Goal: Transaction & Acquisition: Book appointment/travel/reservation

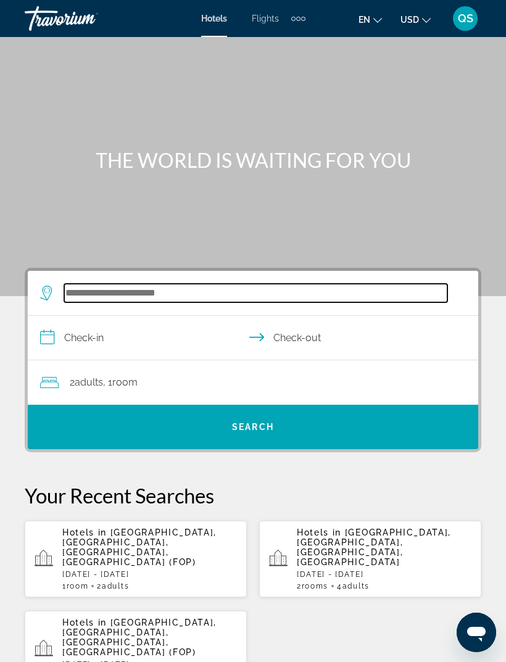
click at [315, 294] on input "Search widget" at bounding box center [255, 293] width 383 height 19
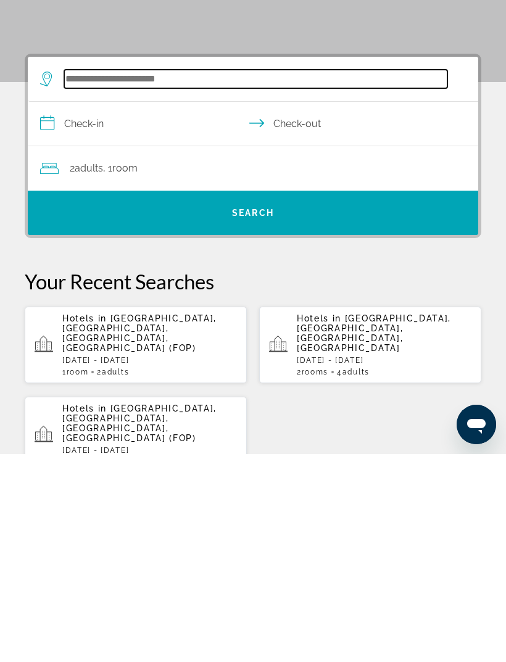
scroll to position [20, 0]
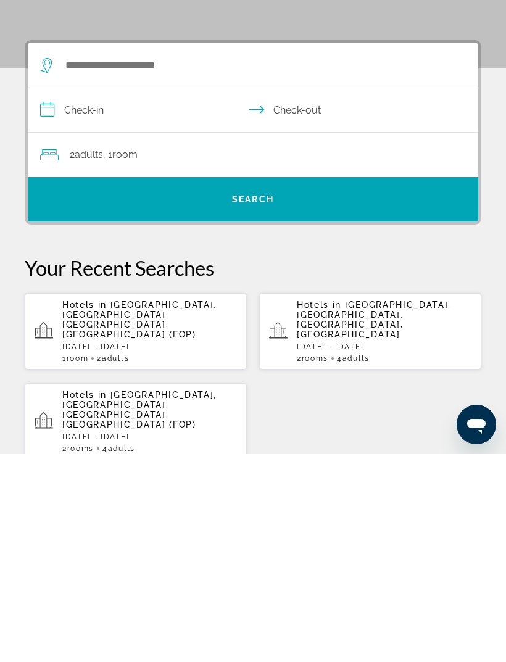
click at [154, 508] on span "[GEOGRAPHIC_DATA], [GEOGRAPHIC_DATA], [GEOGRAPHIC_DATA], [GEOGRAPHIC_DATA] (FOP)" at bounding box center [139, 527] width 154 height 39
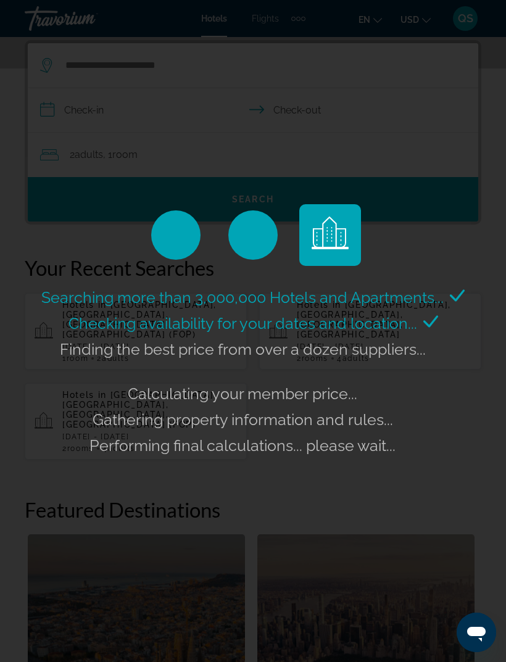
click at [153, 109] on div "Searching more than 3,000,000 Hotels and Apartments... Checking availability fo…" at bounding box center [253, 331] width 506 height 662
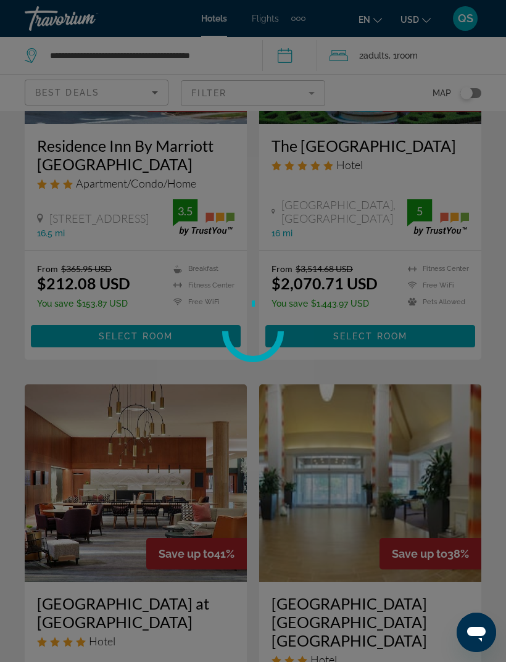
scroll to position [39, 0]
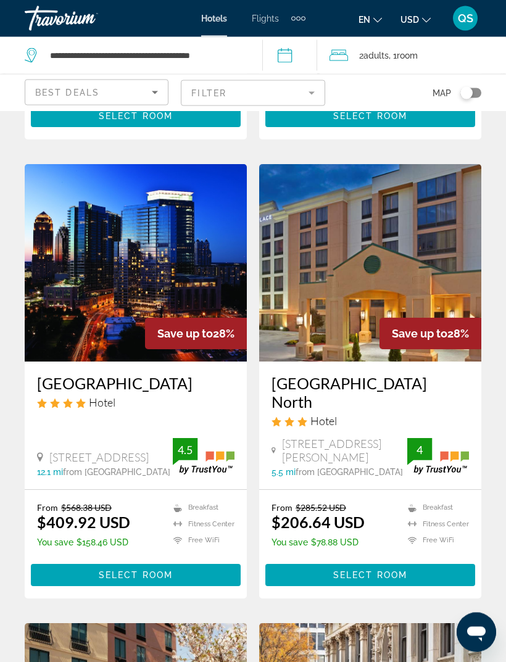
click at [395, 411] on h3 "[GEOGRAPHIC_DATA] North" at bounding box center [369, 392] width 197 height 37
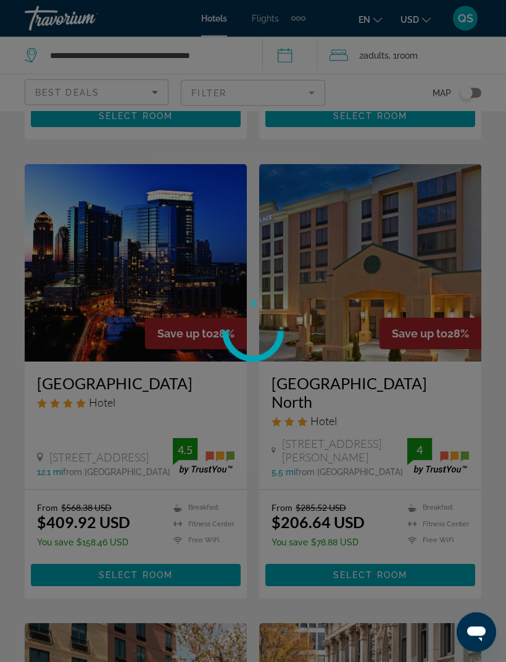
scroll to position [1364, 0]
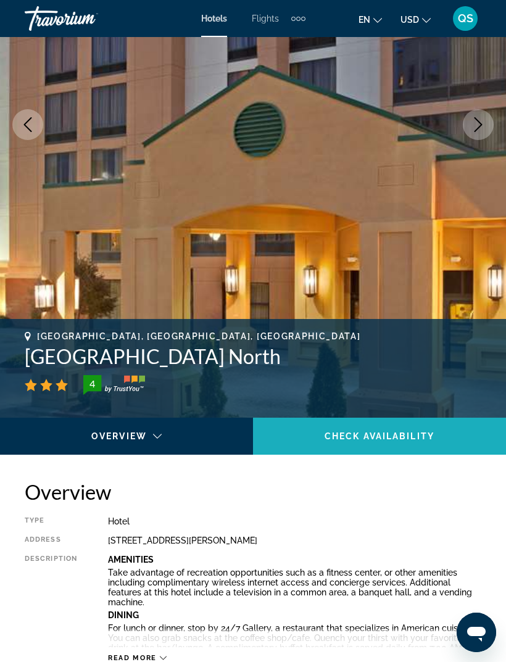
click at [417, 442] on span "Main content" at bounding box center [379, 436] width 253 height 30
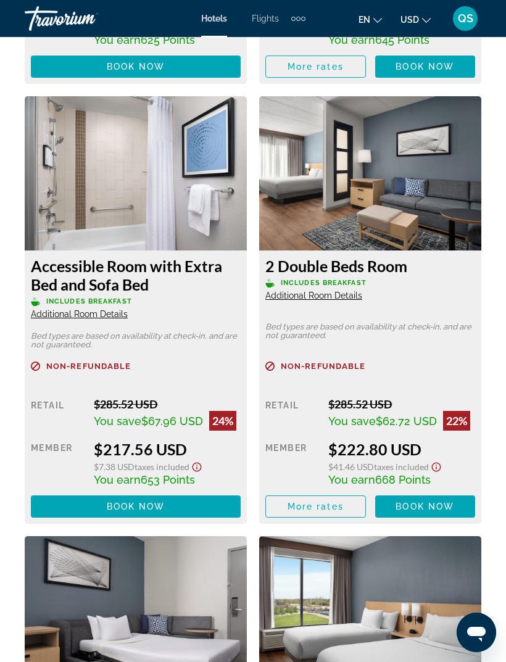
scroll to position [3063, 0]
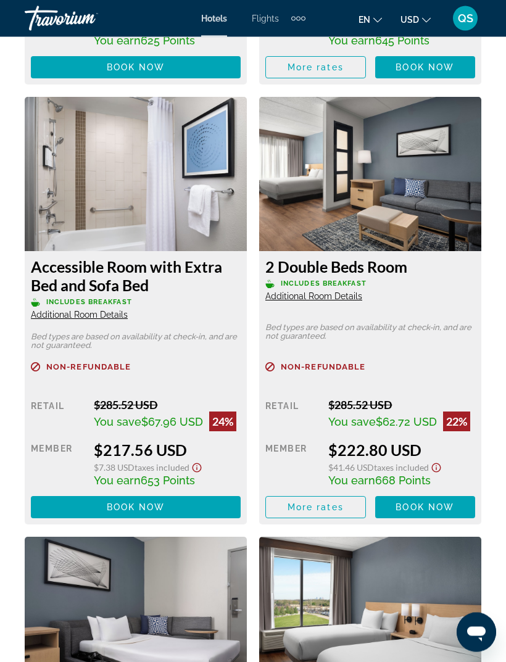
click at [357, 299] on span "Additional Room Details" at bounding box center [313, 297] width 97 height 10
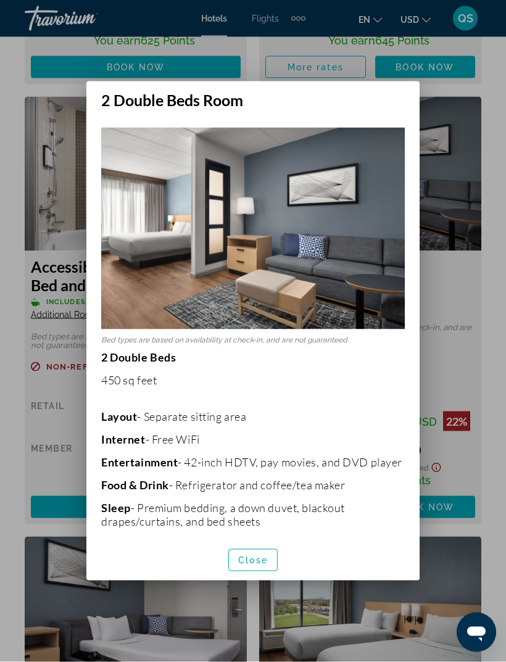
scroll to position [0, 0]
click at [487, 286] on div at bounding box center [253, 331] width 506 height 662
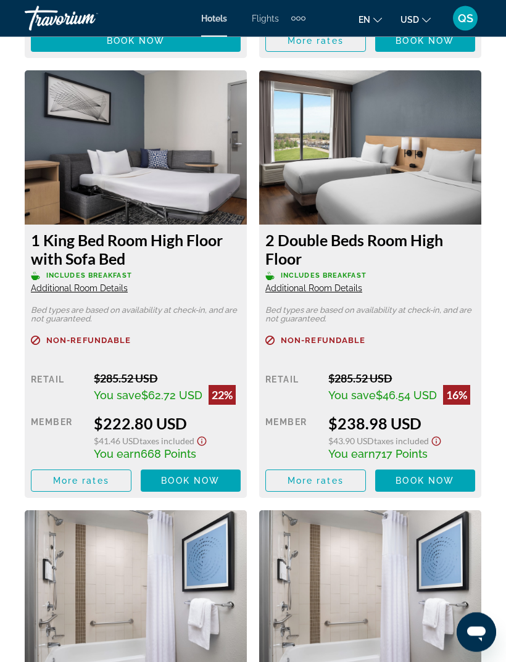
scroll to position [3517, 0]
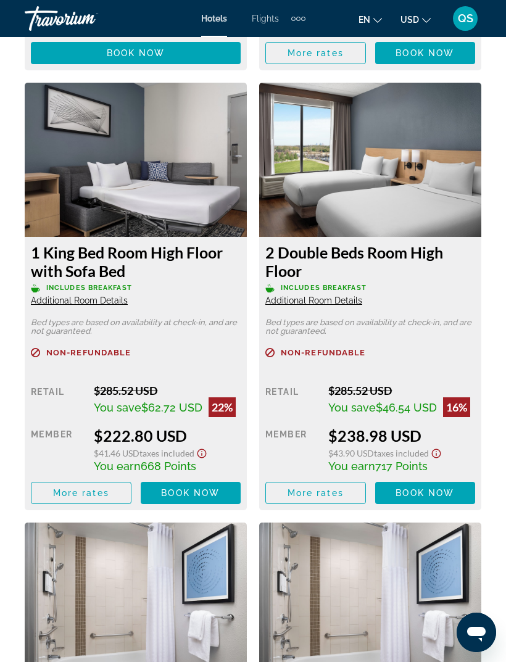
click at [172, 259] on h3 "1 King Bed Room High Floor with Sofa Bed" at bounding box center [136, 261] width 210 height 37
click at [113, 302] on span "Additional Room Details" at bounding box center [79, 300] width 97 height 10
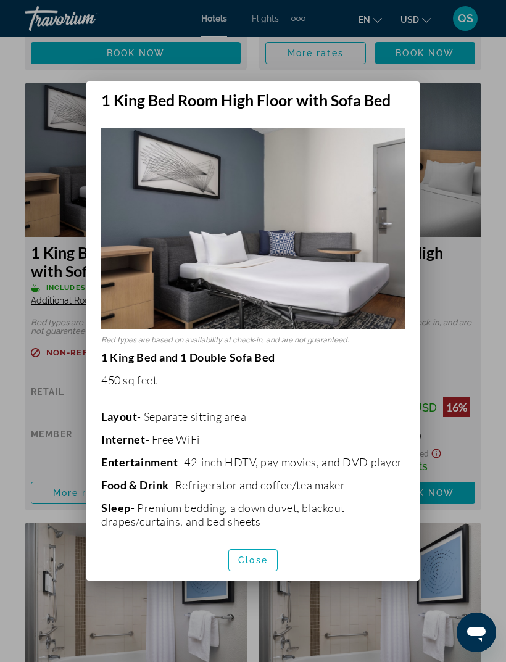
click at [468, 353] on div at bounding box center [253, 331] width 506 height 662
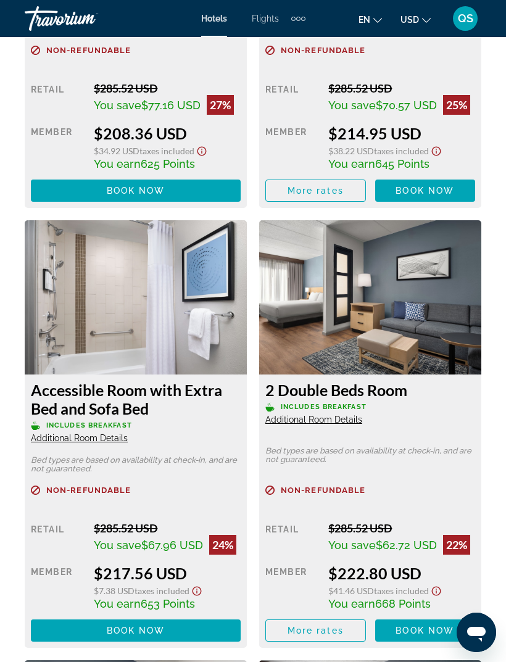
scroll to position [2928, 0]
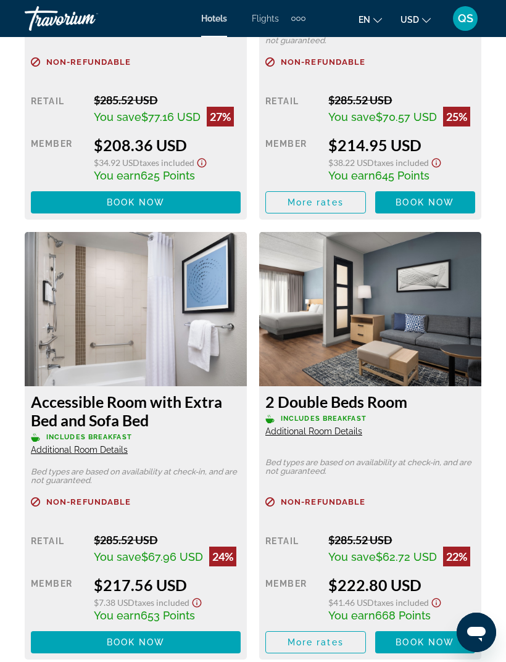
click at [355, 430] on span "Additional Room Details" at bounding box center [313, 431] width 97 height 10
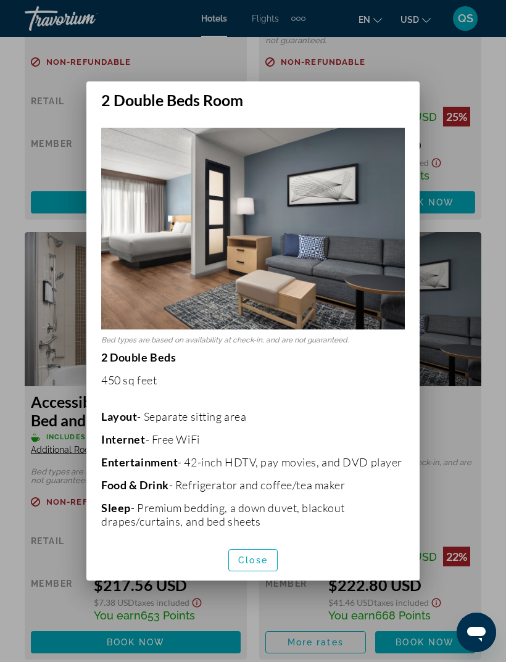
scroll to position [0, 0]
click at [466, 423] on div at bounding box center [253, 331] width 506 height 662
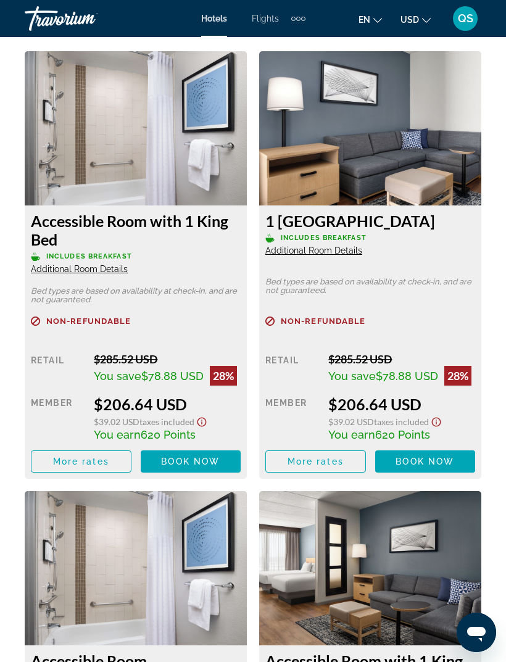
scroll to position [2210, 0]
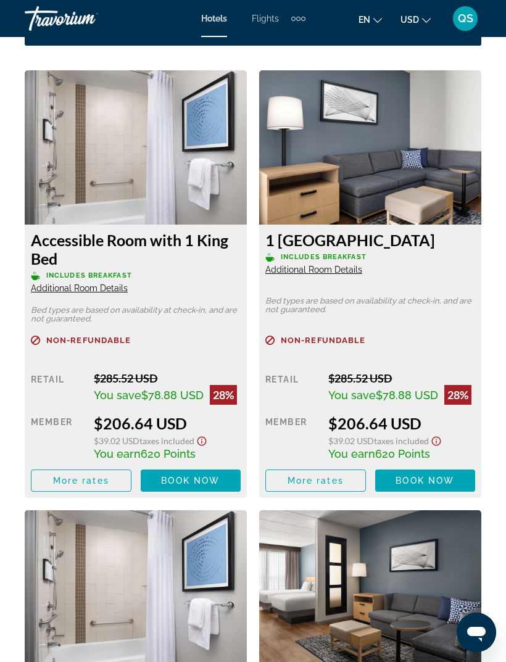
click at [351, 271] on span "Additional Room Details" at bounding box center [313, 270] width 97 height 10
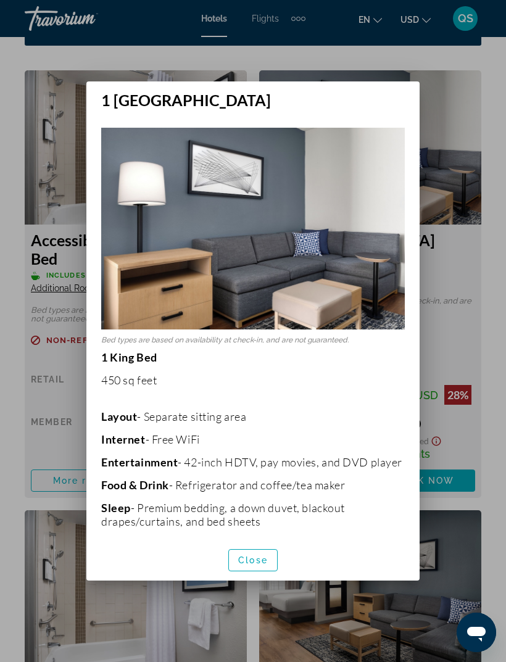
scroll to position [0, 0]
click at [469, 353] on div at bounding box center [253, 331] width 506 height 662
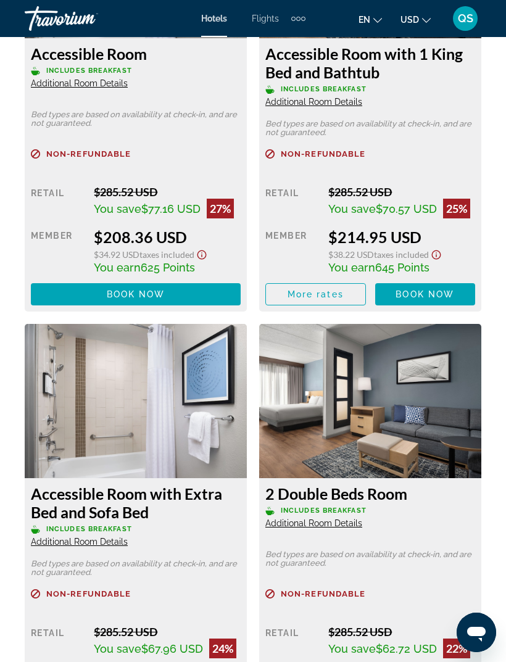
scroll to position [2862, 0]
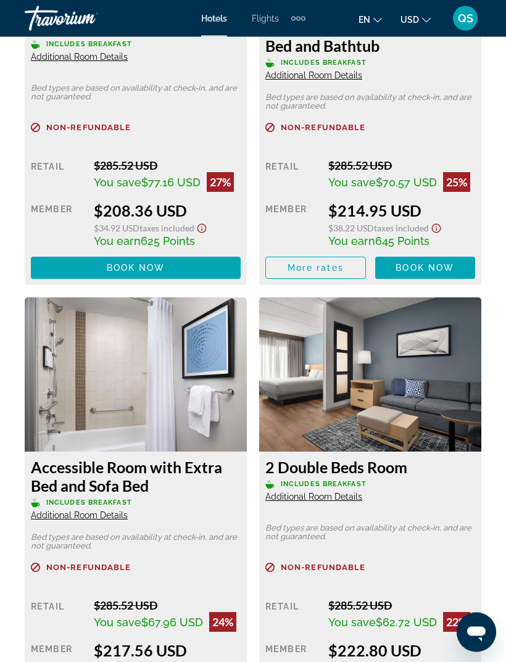
click at [354, 499] on span "Additional Room Details" at bounding box center [313, 497] width 97 height 10
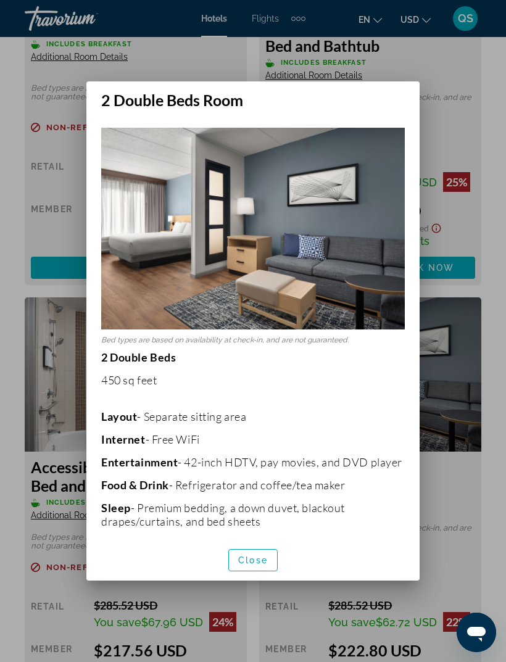
click at [469, 331] on div at bounding box center [253, 331] width 506 height 662
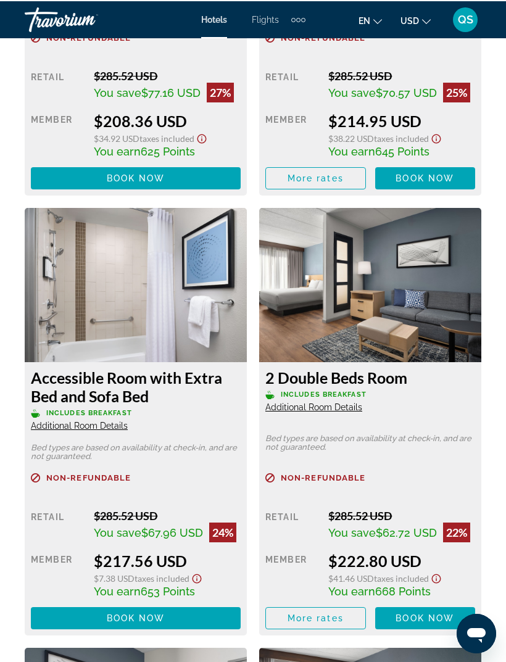
scroll to position [2952, 0]
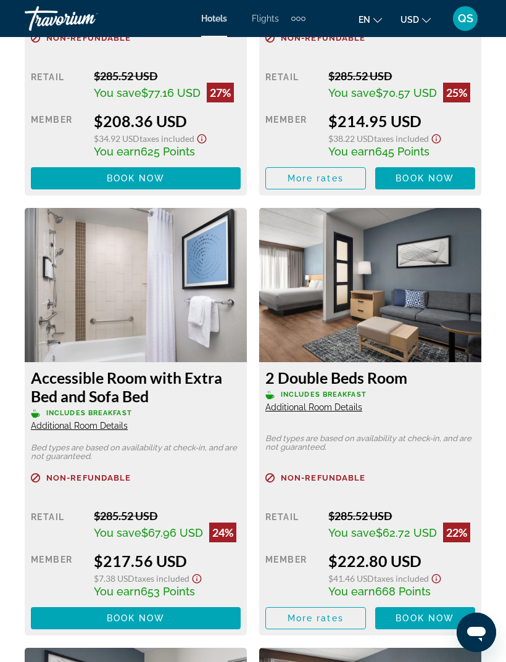
click at [448, 616] on span "Book now" at bounding box center [424, 618] width 59 height 10
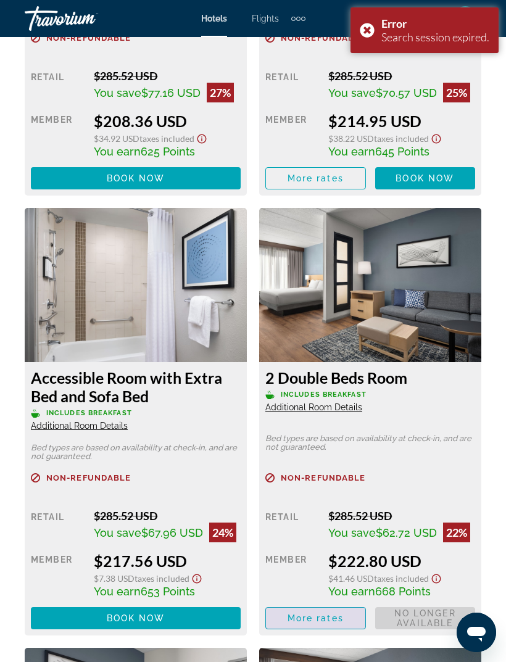
click at [334, 624] on span "Main content" at bounding box center [315, 618] width 99 height 30
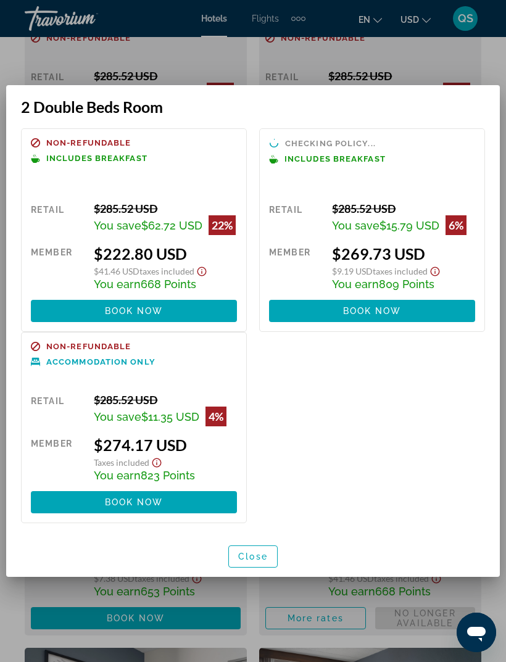
click at [444, 501] on div "Non-refundable Includes Breakfast Retail $285.52 USD You save $62.72 USD 22% wh…" at bounding box center [253, 325] width 476 height 395
click at [197, 313] on span at bounding box center [134, 311] width 206 height 30
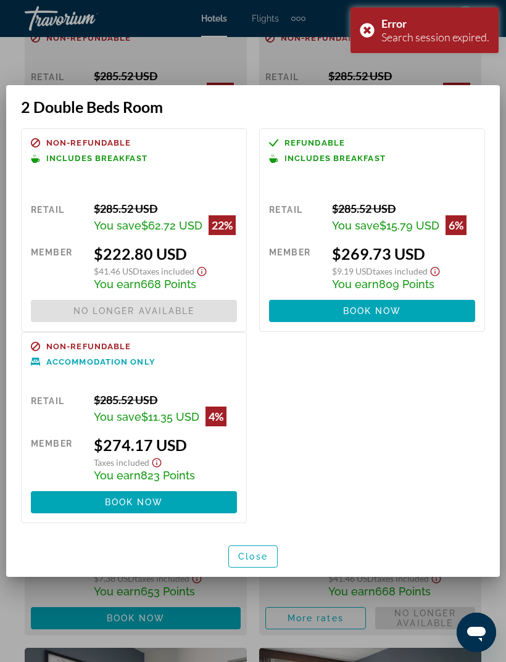
click at [270, 556] on span "button" at bounding box center [253, 557] width 48 height 30
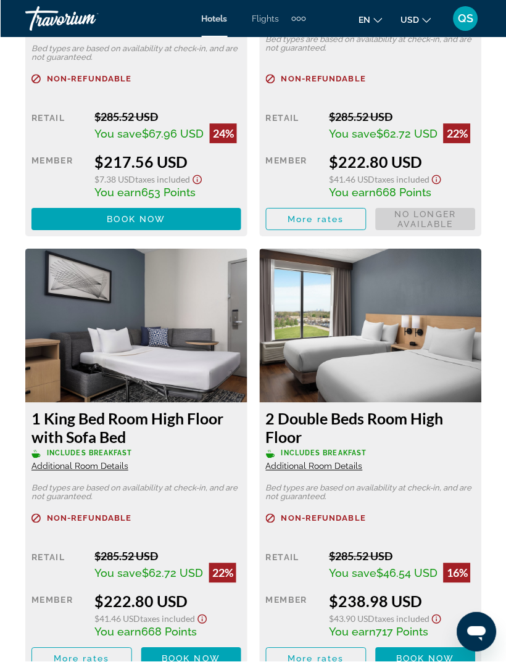
scroll to position [3353, 0]
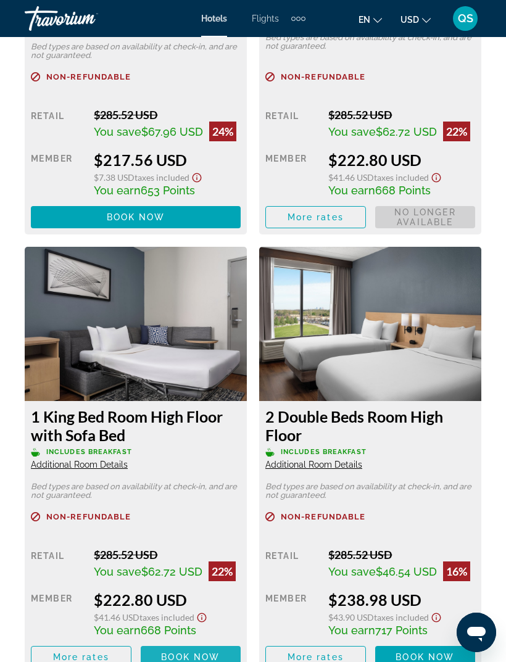
click at [205, 654] on span "Book now" at bounding box center [190, 657] width 59 height 10
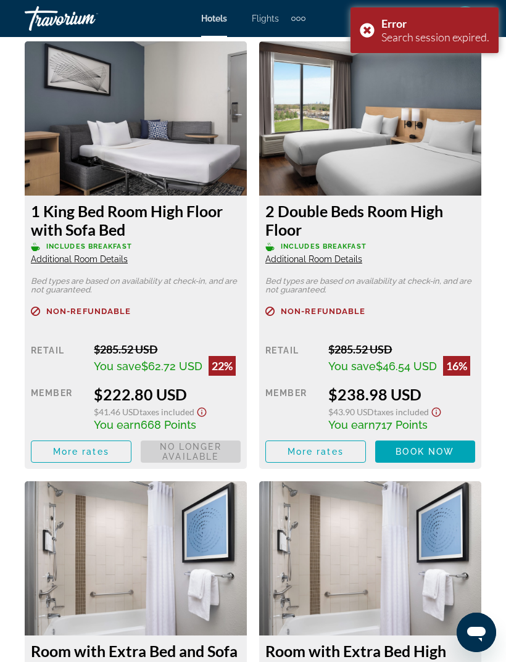
scroll to position [3559, 0]
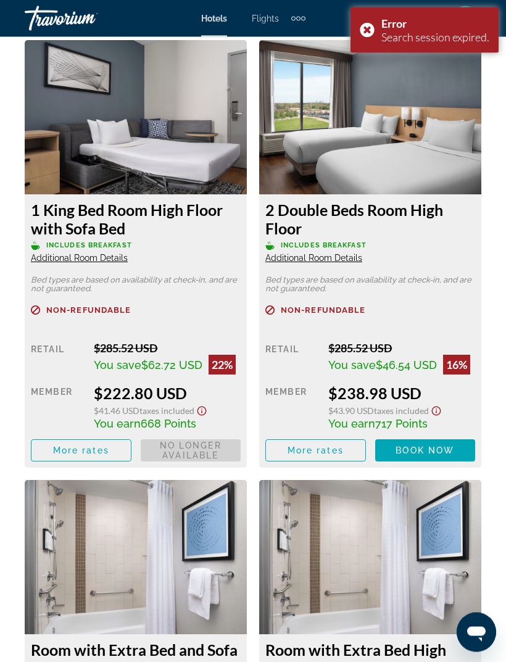
click at [464, 453] on span "Main content" at bounding box center [425, 451] width 101 height 30
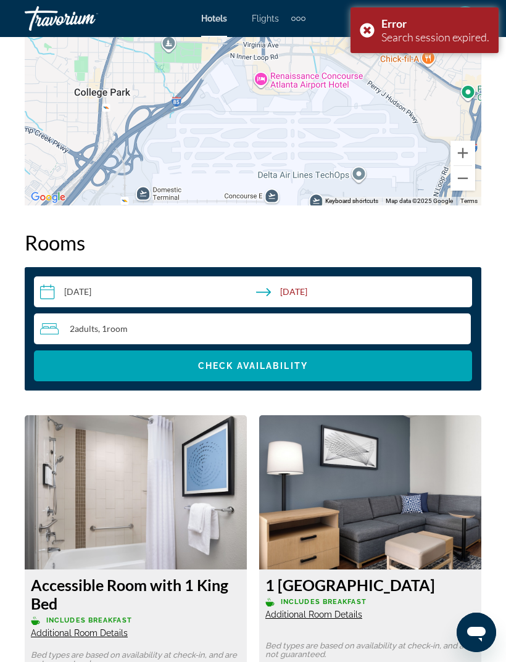
scroll to position [1850, 0]
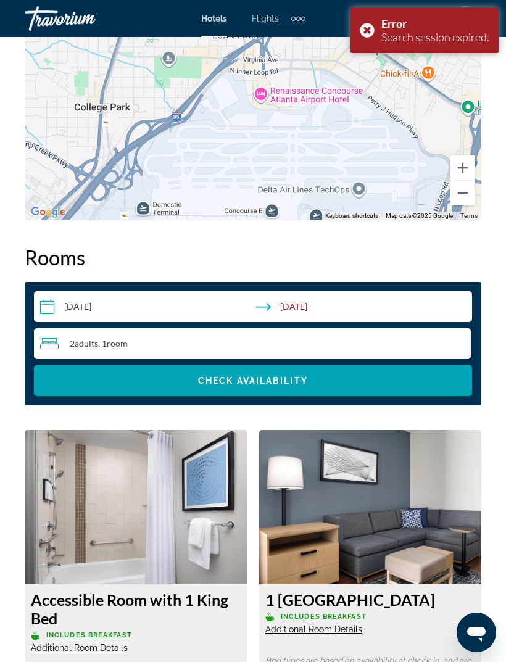
click at [372, 35] on div "Error Search session expired." at bounding box center [424, 30] width 148 height 46
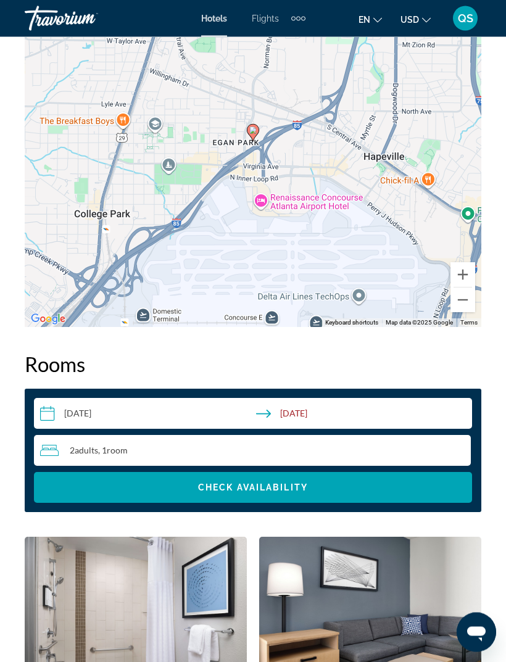
click at [344, 478] on span "Search widget" at bounding box center [253, 488] width 438 height 30
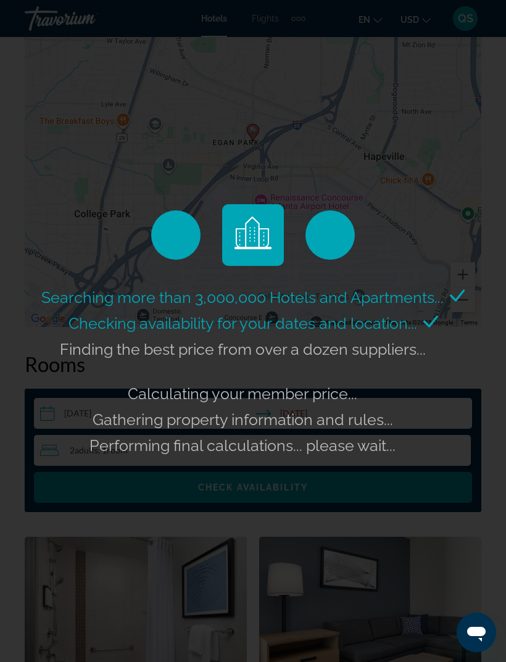
click at [357, 552] on div "Searching more than 3,000,000 Hotels and Apartments... Checking availability fo…" at bounding box center [253, 331] width 506 height 662
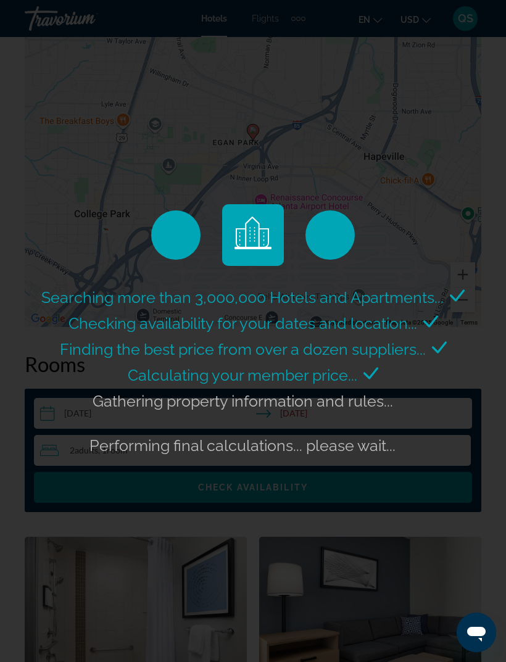
click at [65, 125] on div "Searching more than 3,000,000 Hotels and Apartments... Checking availability fo…" at bounding box center [253, 331] width 506 height 662
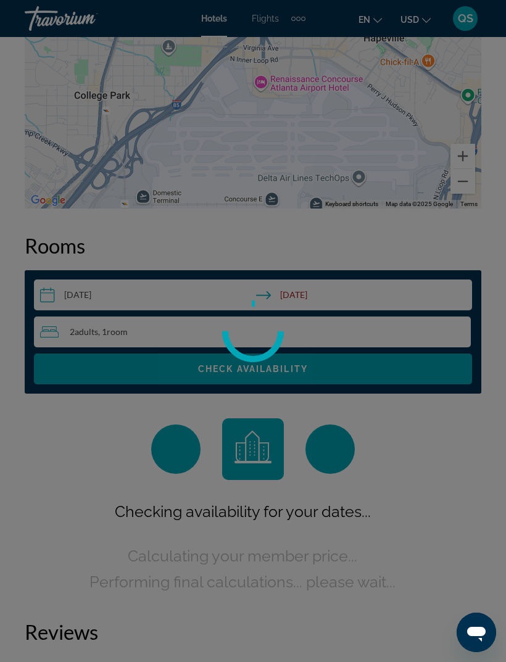
scroll to position [2020, 0]
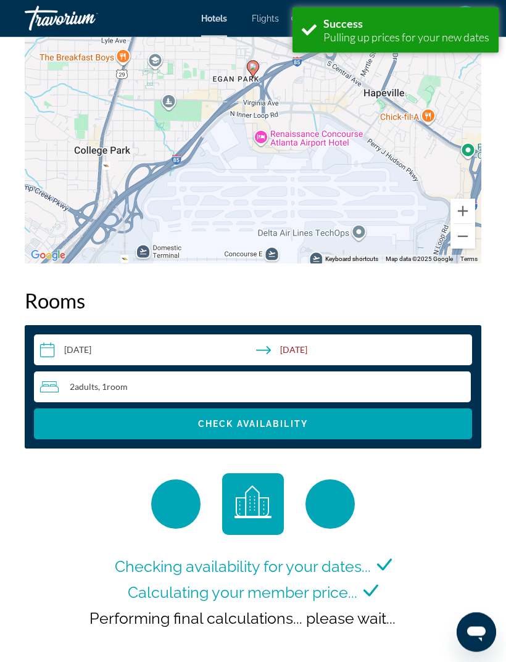
scroll to position [1807, 0]
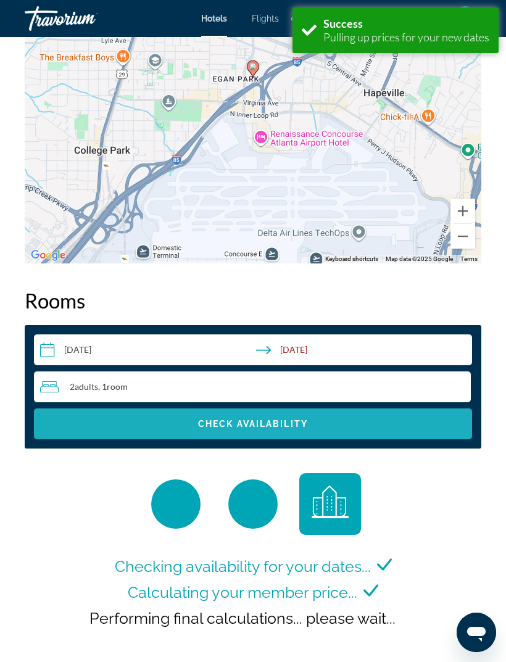
click at [365, 420] on span "Search widget" at bounding box center [253, 424] width 438 height 30
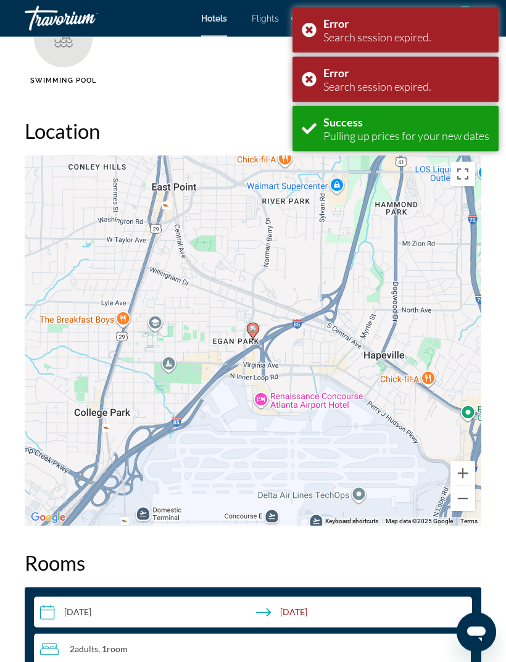
scroll to position [2021, 0]
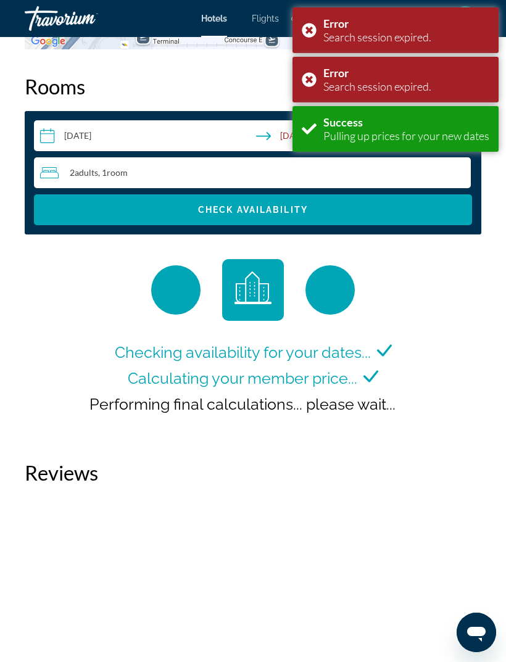
click at [318, 31] on div "Error Search session expired." at bounding box center [395, 30] width 206 height 46
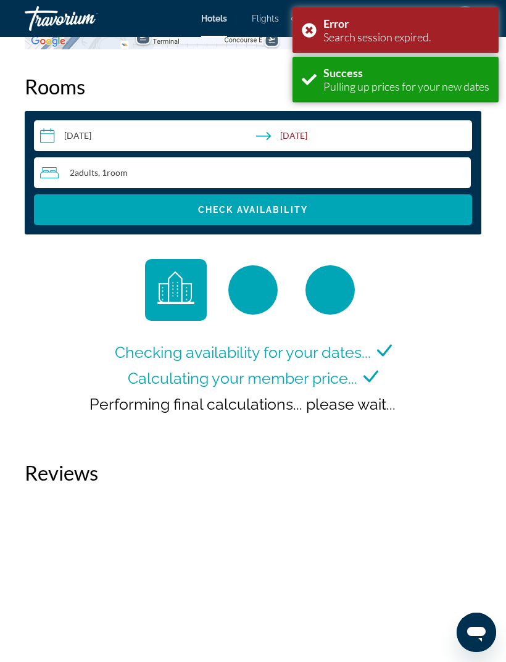
click at [324, 33] on div "Search session expired." at bounding box center [406, 37] width 166 height 14
